Goal: Information Seeking & Learning: Learn about a topic

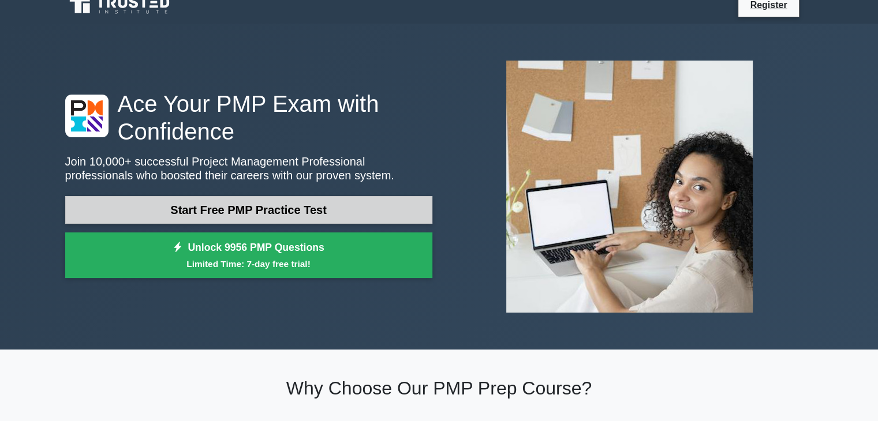
drag, startPoint x: 0, startPoint y: 0, endPoint x: 386, endPoint y: 207, distance: 437.4
click at [386, 207] on link "Start Free PMP Practice Test" at bounding box center [248, 210] width 367 height 28
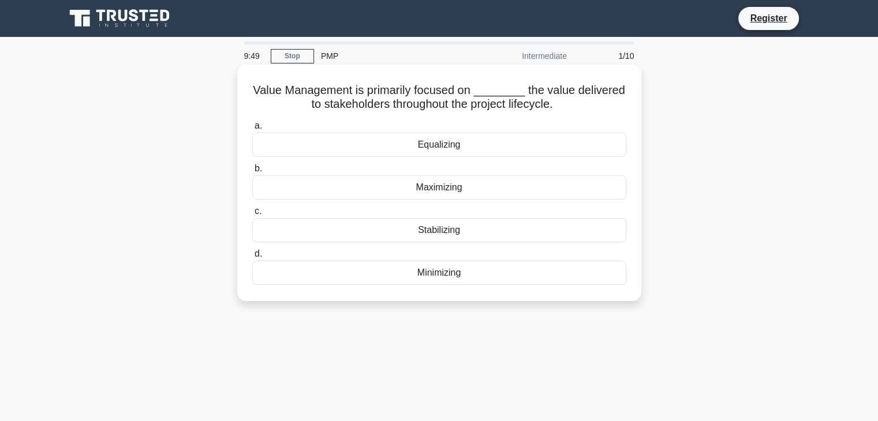
click at [459, 192] on div "Maximizing" at bounding box center [439, 187] width 374 height 24
click at [252, 173] on input "b. Maximizing" at bounding box center [252, 169] width 0 height 8
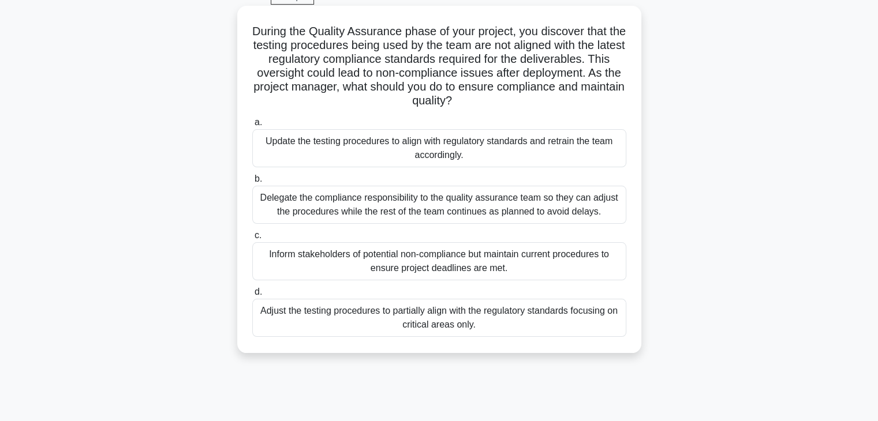
scroll to position [61, 0]
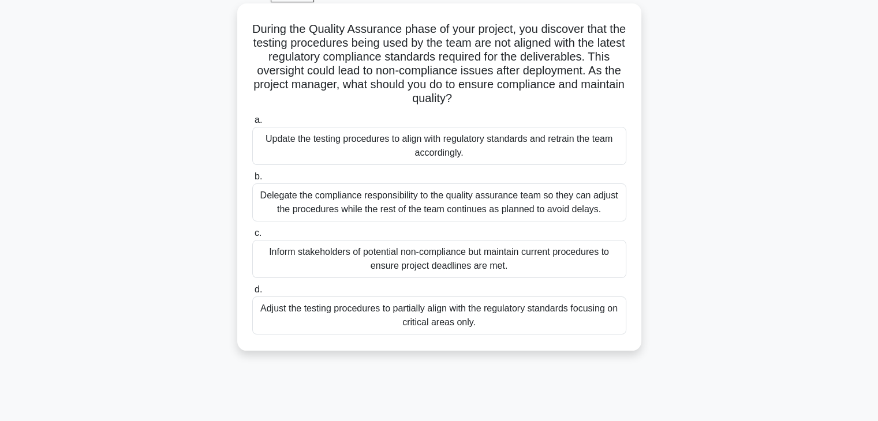
click at [458, 211] on div "Delegate the compliance responsibility to the quality assurance team so they ca…" at bounding box center [439, 203] width 374 height 38
click at [252, 181] on input "b. Delegate the compliance responsibility to the quality assurance team so they…" at bounding box center [252, 177] width 0 height 8
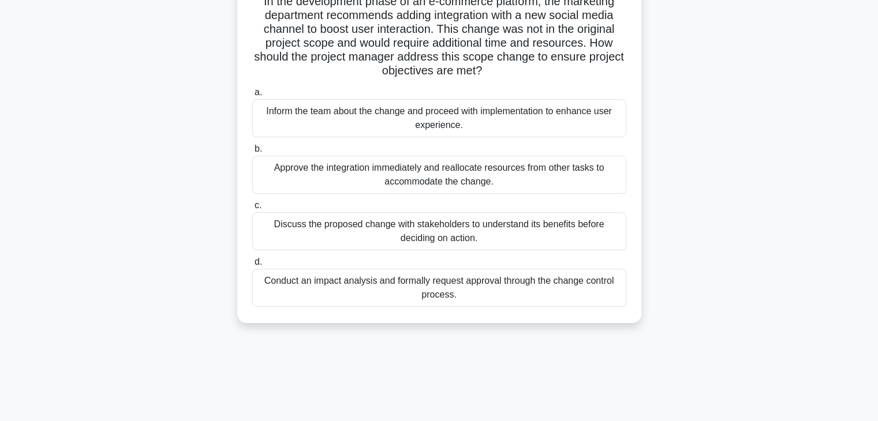
scroll to position [89, 0]
click at [451, 227] on div "Discuss the proposed change with stakeholders to understand its benefits before…" at bounding box center [439, 231] width 374 height 38
click at [252, 209] on input "c. Discuss the proposed change with stakeholders to understand its benefits bef…" at bounding box center [252, 205] width 0 height 8
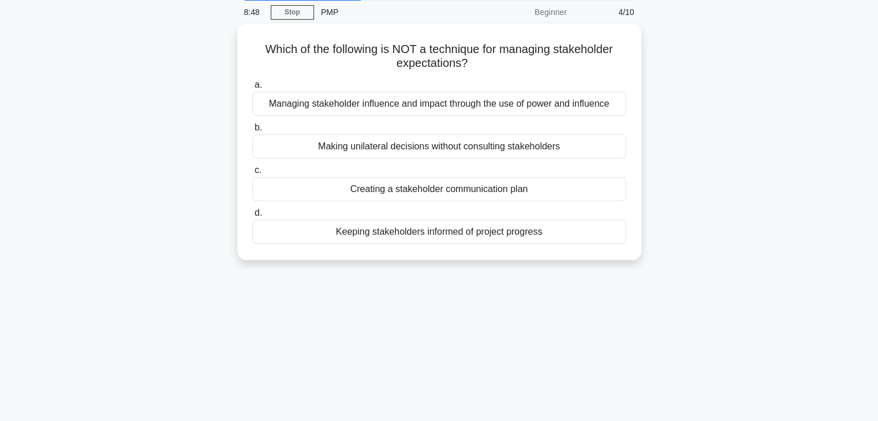
scroll to position [0, 0]
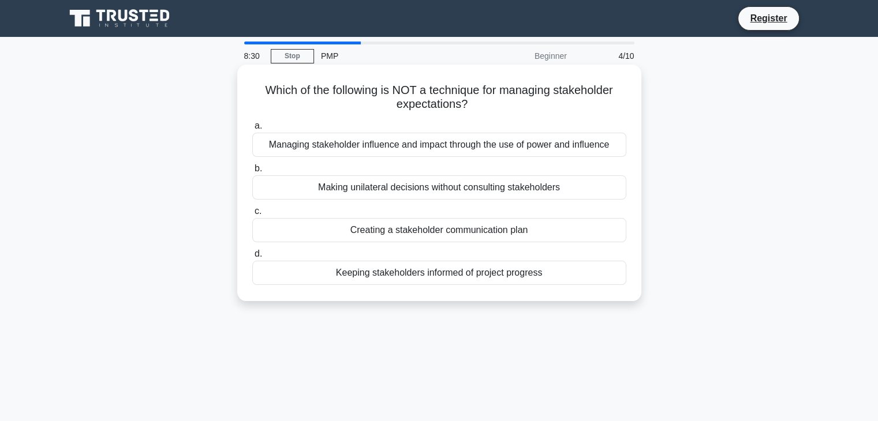
click at [484, 194] on div "Making unilateral decisions without consulting stakeholders" at bounding box center [439, 187] width 374 height 24
click at [252, 173] on input "b. Making unilateral decisions without consulting stakeholders" at bounding box center [252, 169] width 0 height 8
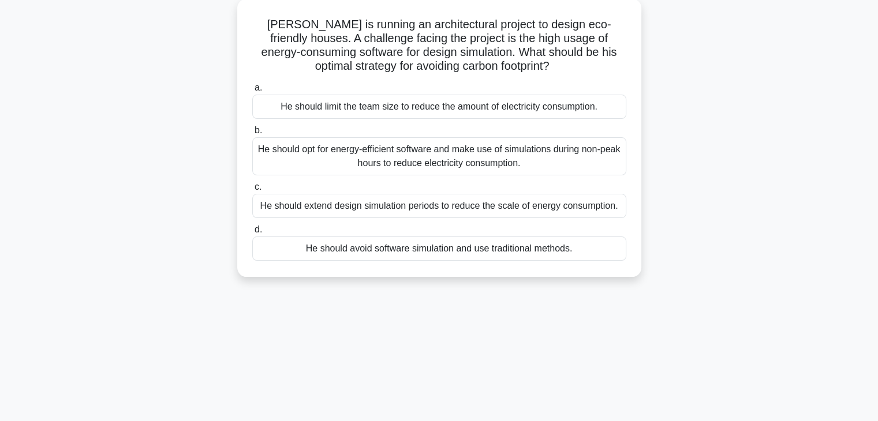
scroll to position [66, 0]
click at [432, 169] on div "He should opt for energy-efficient software and make use of simulations during …" at bounding box center [439, 156] width 374 height 38
click at [252, 134] on input "b. He should opt for energy-efficient software and make use of simulations duri…" at bounding box center [252, 130] width 0 height 8
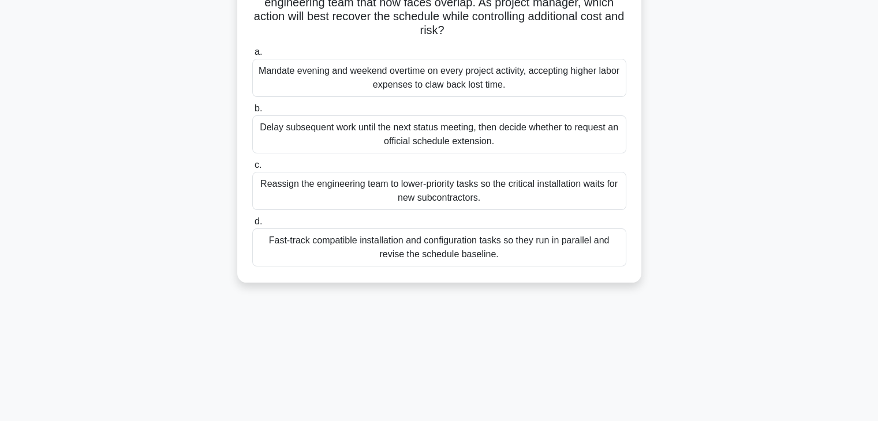
scroll to position [129, 0]
click at [497, 256] on div "Fast-track compatible installation and configuration tasks so they run in paral…" at bounding box center [439, 248] width 374 height 38
click at [252, 226] on input "d. Fast-track compatible installation and configuration tasks so they run in pa…" at bounding box center [252, 222] width 0 height 8
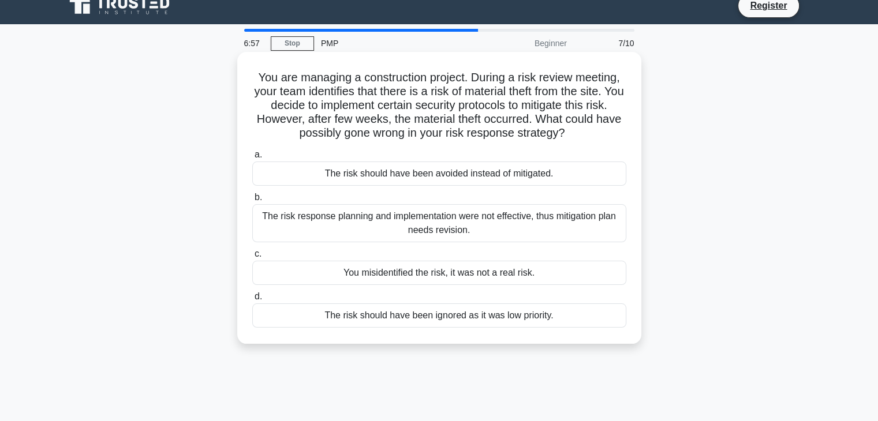
scroll to position [13, 0]
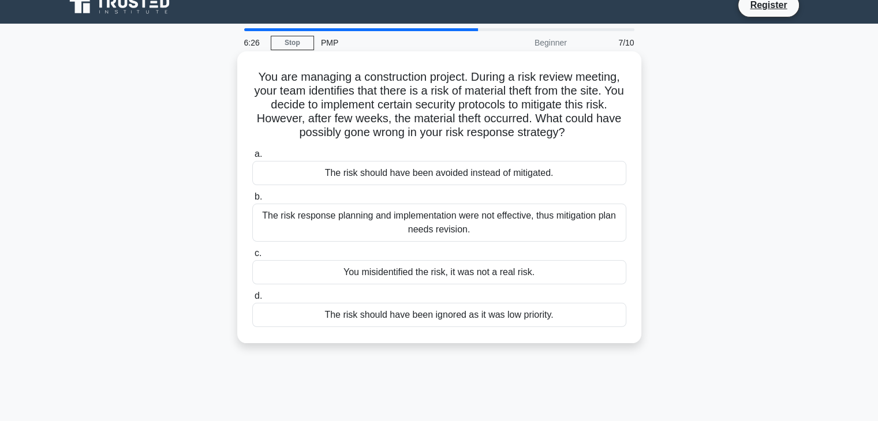
click at [465, 224] on div "The risk response planning and implementation were not effective, thus mitigati…" at bounding box center [439, 223] width 374 height 38
click at [252, 201] on input "b. The risk response planning and implementation were not effective, thus mitig…" at bounding box center [252, 197] width 0 height 8
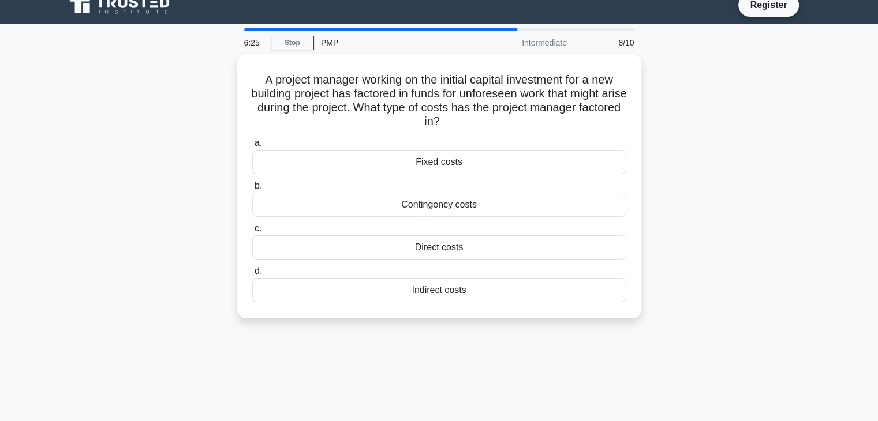
scroll to position [0, 0]
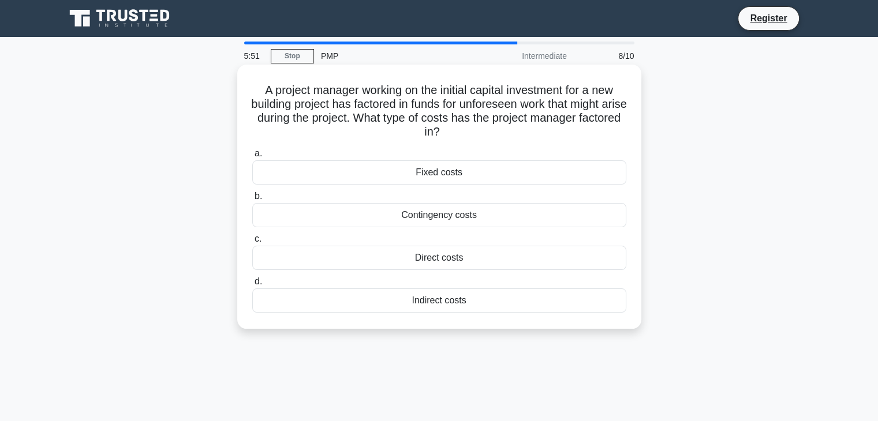
click at [463, 221] on div "Contingency costs" at bounding box center [439, 215] width 374 height 24
click at [252, 200] on input "b. Contingency costs" at bounding box center [252, 197] width 0 height 8
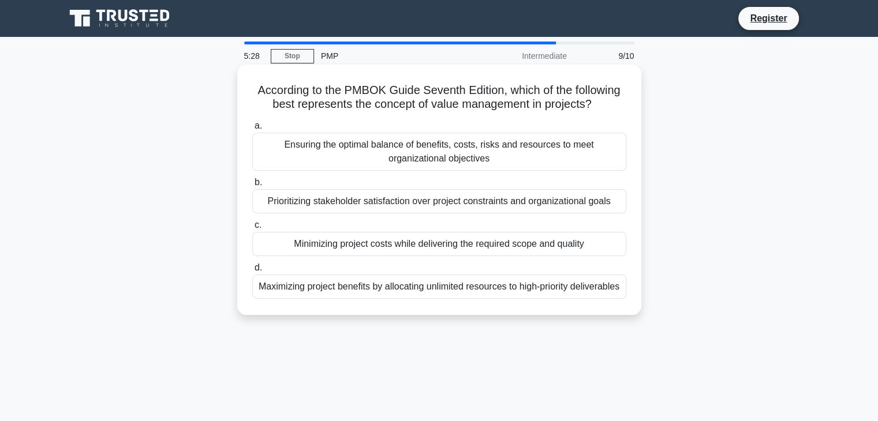
click at [478, 153] on div "Ensuring the optimal balance of benefits, costs, risks and resources to meet or…" at bounding box center [439, 152] width 374 height 38
click at [252, 130] on input "a. Ensuring the optimal balance of benefits, costs, risks and resources to meet…" at bounding box center [252, 126] width 0 height 8
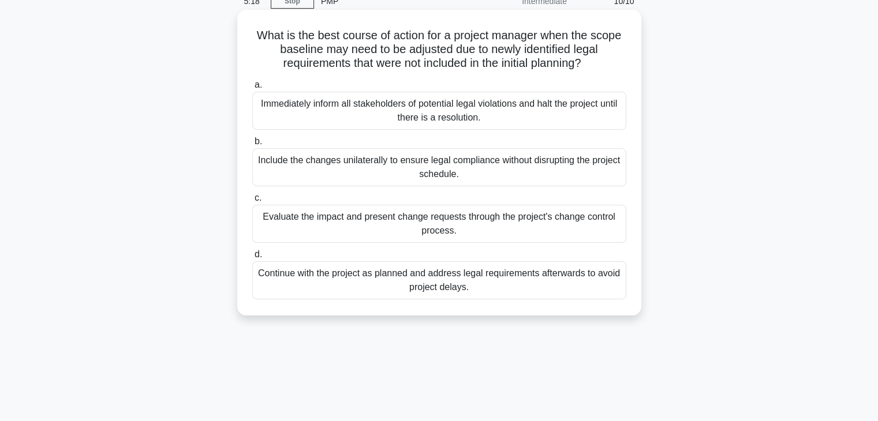
scroll to position [55, 0]
click at [478, 178] on div "Include the changes unilaterally to ensure legal compliance without disrupting …" at bounding box center [439, 167] width 374 height 38
click at [252, 145] on input "b. Include the changes unilaterally to ensure legal compliance without disrupti…" at bounding box center [252, 141] width 0 height 8
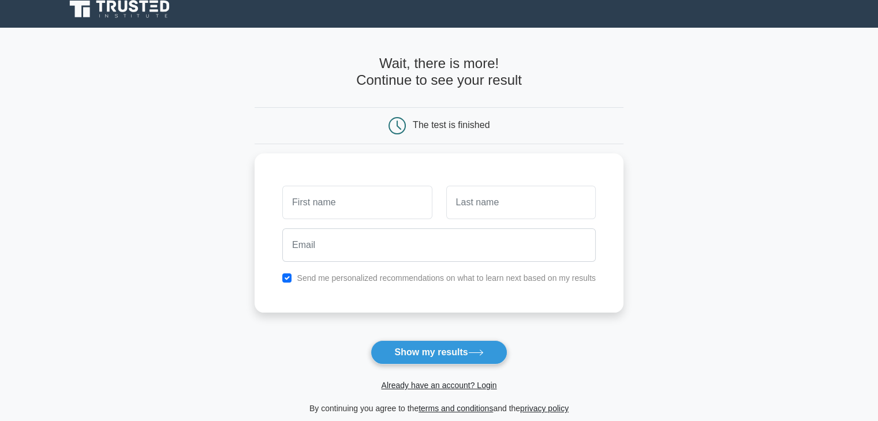
scroll to position [10, 0]
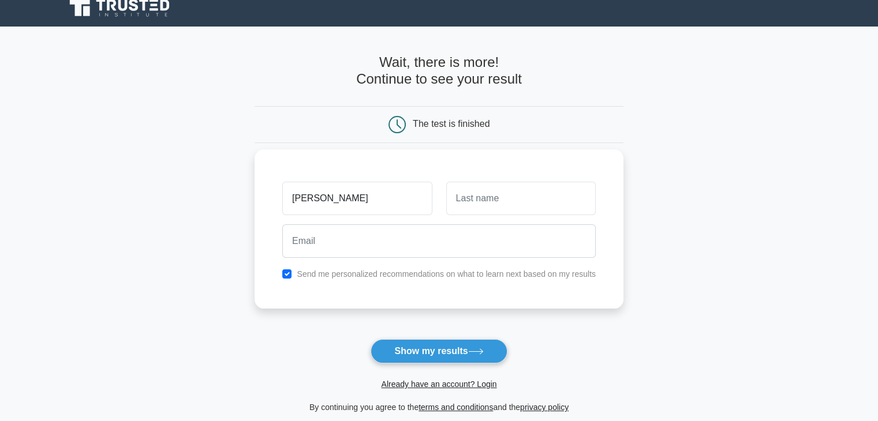
type input "isabel"
click at [475, 211] on input "text" at bounding box center [520, 198] width 149 height 33
type input "martinez"
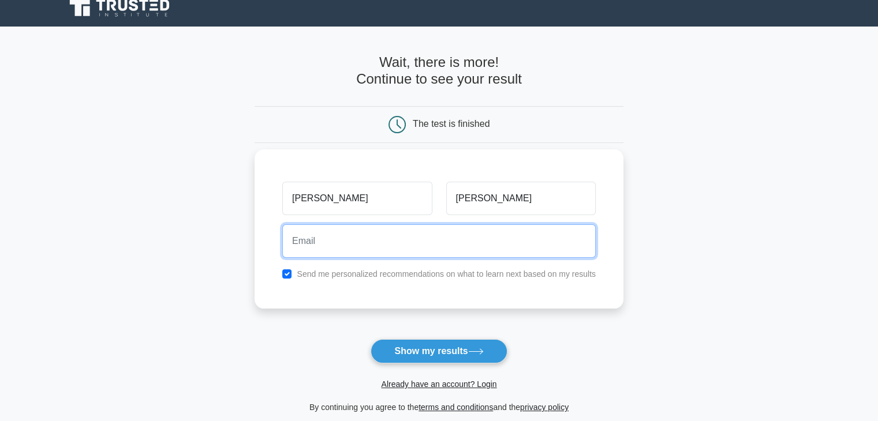
click at [439, 234] on input "email" at bounding box center [438, 240] width 313 height 33
type input "isabelmartinez@hotmail.it"
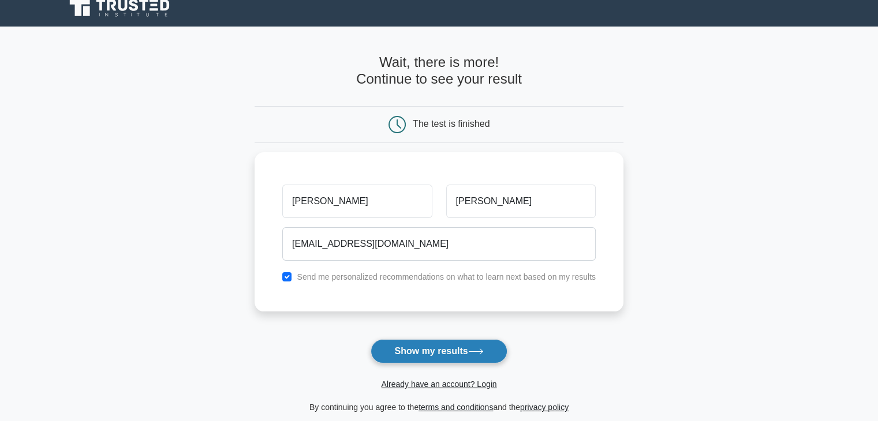
click at [447, 354] on button "Show my results" at bounding box center [439, 351] width 136 height 24
